Goal: Task Accomplishment & Management: Use online tool/utility

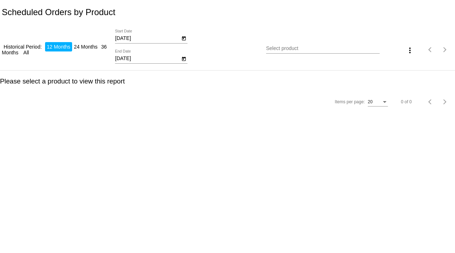
click at [123, 58] on input "[DATE]" at bounding box center [147, 59] width 65 height 6
type input "[DATE]"
click at [278, 50] on input "Select product" at bounding box center [322, 49] width 113 height 6
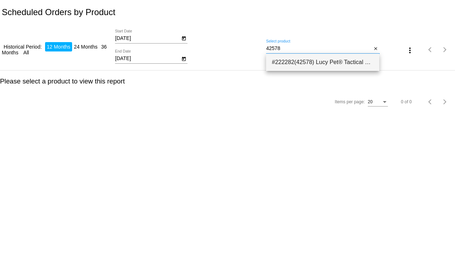
click at [287, 57] on span "#222282(42578) Lucy Pet® Tactical Fuel® Dog Food-Exclusive Gut Health Formula 8…" at bounding box center [323, 62] width 102 height 17
type input "Lucy Pet® Tactical Fuel® Dog Food-Exclusive Gut Health Formula"
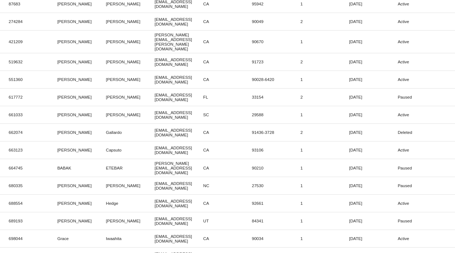
click at [349, 146] on mat-cell "Sep 5 2025" at bounding box center [373, 150] width 49 height 8
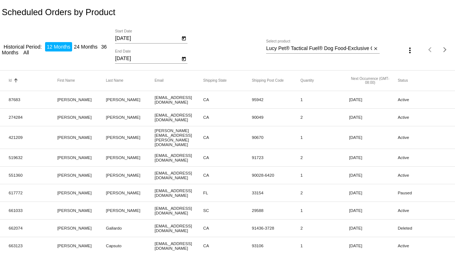
click at [403, 45] on button "more_vert" at bounding box center [410, 50] width 14 height 14
click at [410, 62] on button "file_download Export" at bounding box center [419, 67] width 42 height 17
click at [373, 49] on mat-icon "close" at bounding box center [375, 49] width 5 height 6
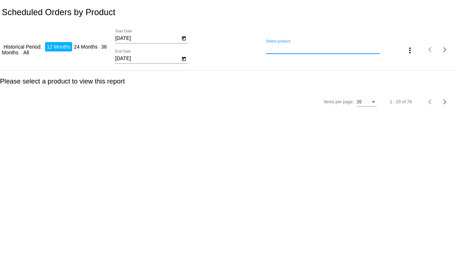
click at [282, 52] on div "Select product" at bounding box center [322, 47] width 113 height 14
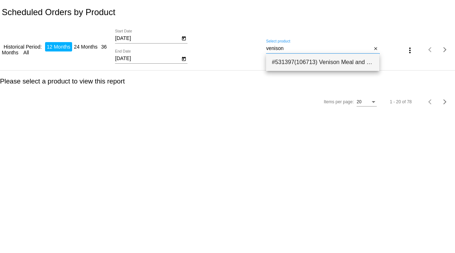
click at [300, 63] on span "#531397(106713) Venison Meal and Sweet Potato Limited Ingredient Diet Dog Food-…" at bounding box center [323, 62] width 102 height 17
type input "Venison Meal and Sweet Potato Limited Ingredient Diet Dog Food- SMALL BITES 4.5…"
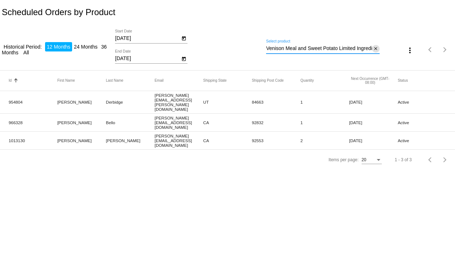
click at [376, 47] on mat-icon "close" at bounding box center [375, 49] width 5 height 6
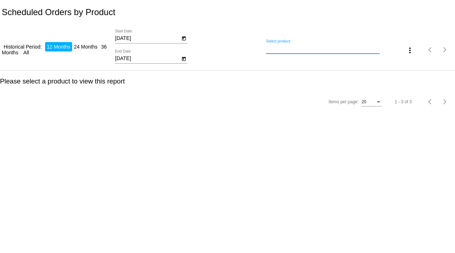
click at [289, 50] on input "Select product" at bounding box center [322, 49] width 113 height 6
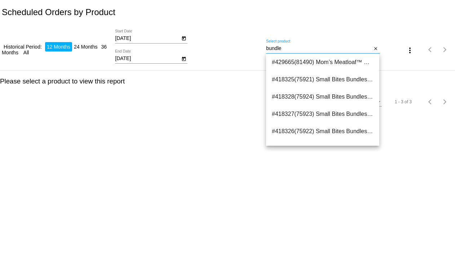
scroll to position [81, 0]
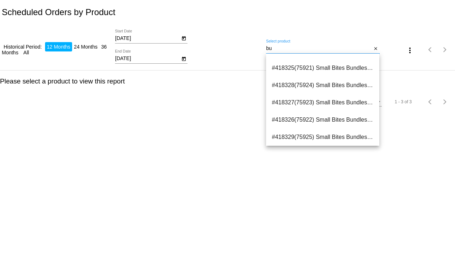
type input "b"
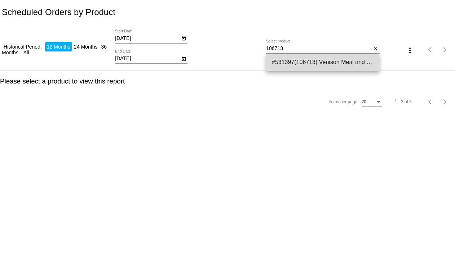
click at [283, 67] on span "#531397(106713) Venison Meal and Sweet Potato Limited Ingredient Diet Dog Food-…" at bounding box center [323, 62] width 102 height 17
type input "Venison Meal and Sweet Potato Limited Ingredient Diet Dog Food- SMALL BITES 4.5…"
